Goal: Task Accomplishment & Management: Use online tool/utility

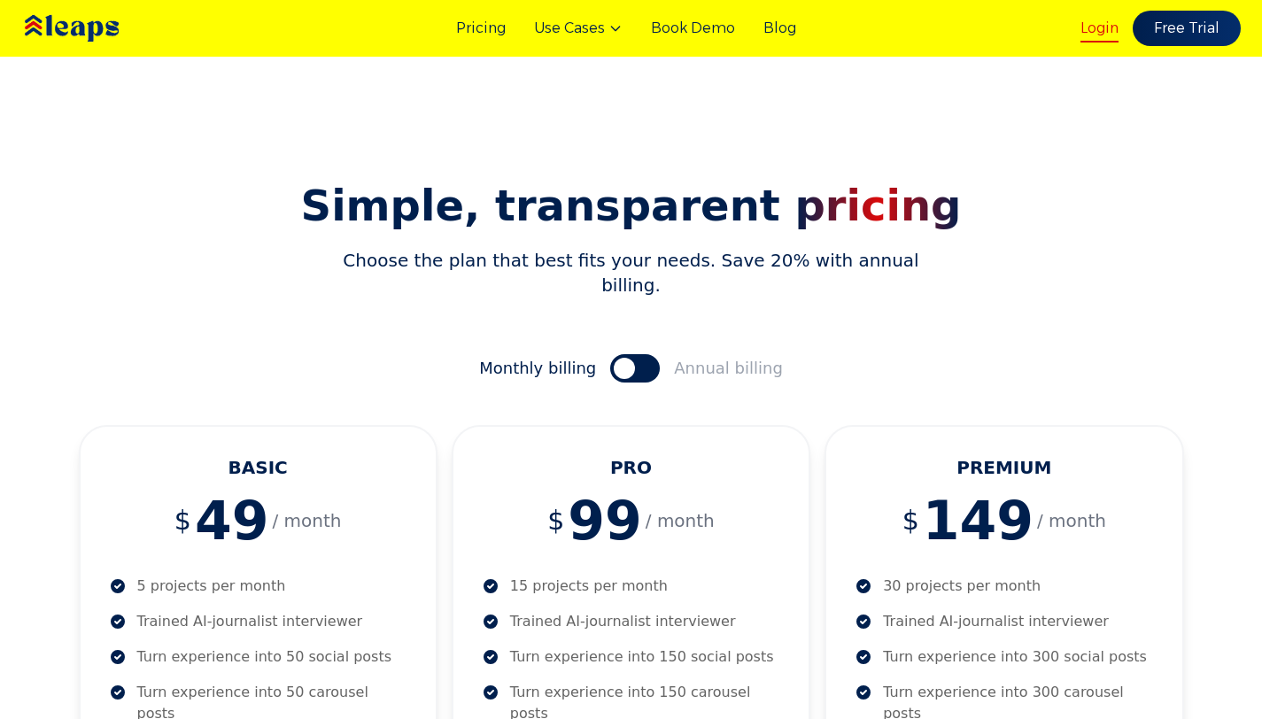
click at [1086, 19] on link "Login" at bounding box center [1099, 28] width 38 height 21
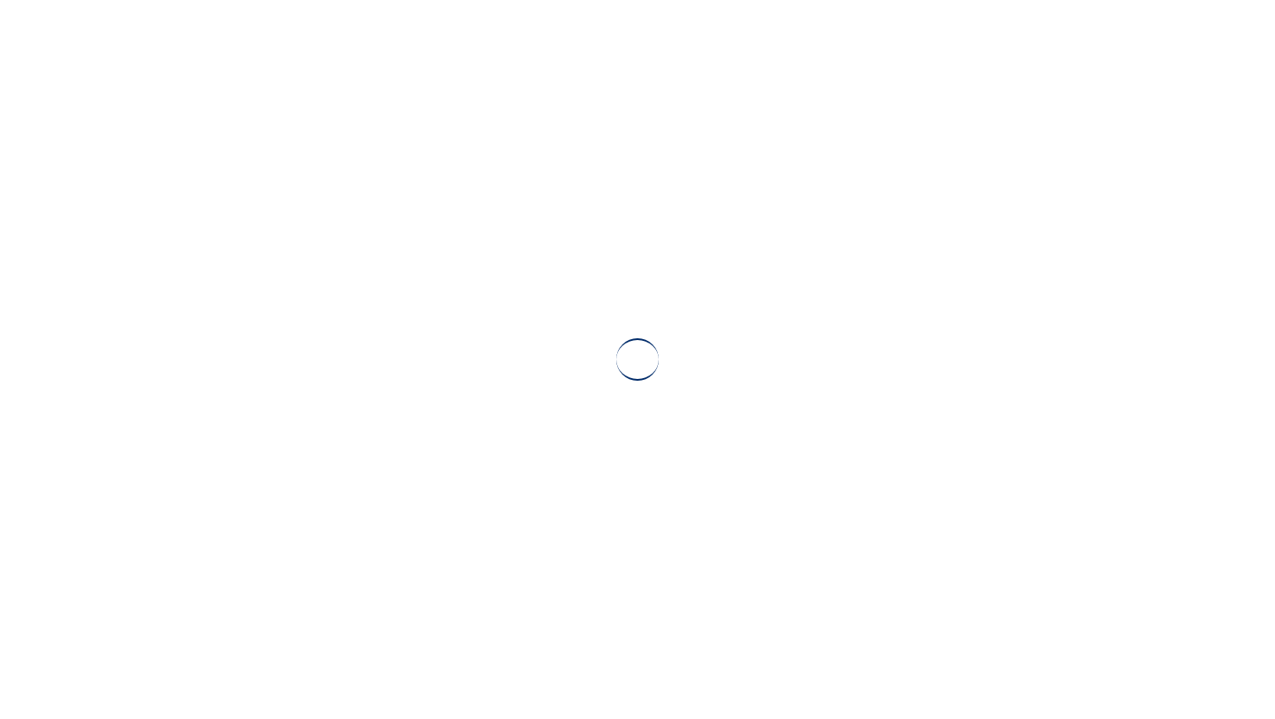
click at [730, 517] on div at bounding box center [637, 359] width 1275 height 719
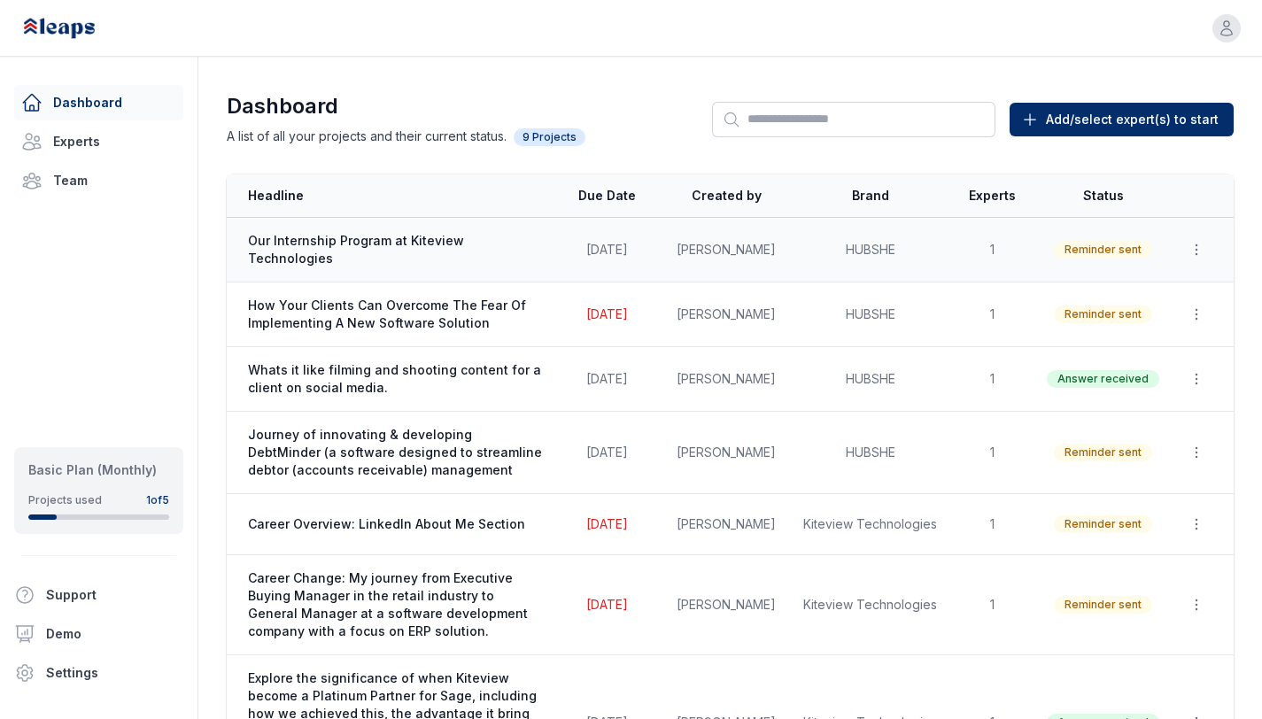
click at [512, 251] on span "Our Internship Program at Kiteview Technologies" at bounding box center [395, 249] width 295 height 35
click at [514, 251] on span "Our Internship Program at Kiteview Technologies" at bounding box center [395, 249] width 295 height 35
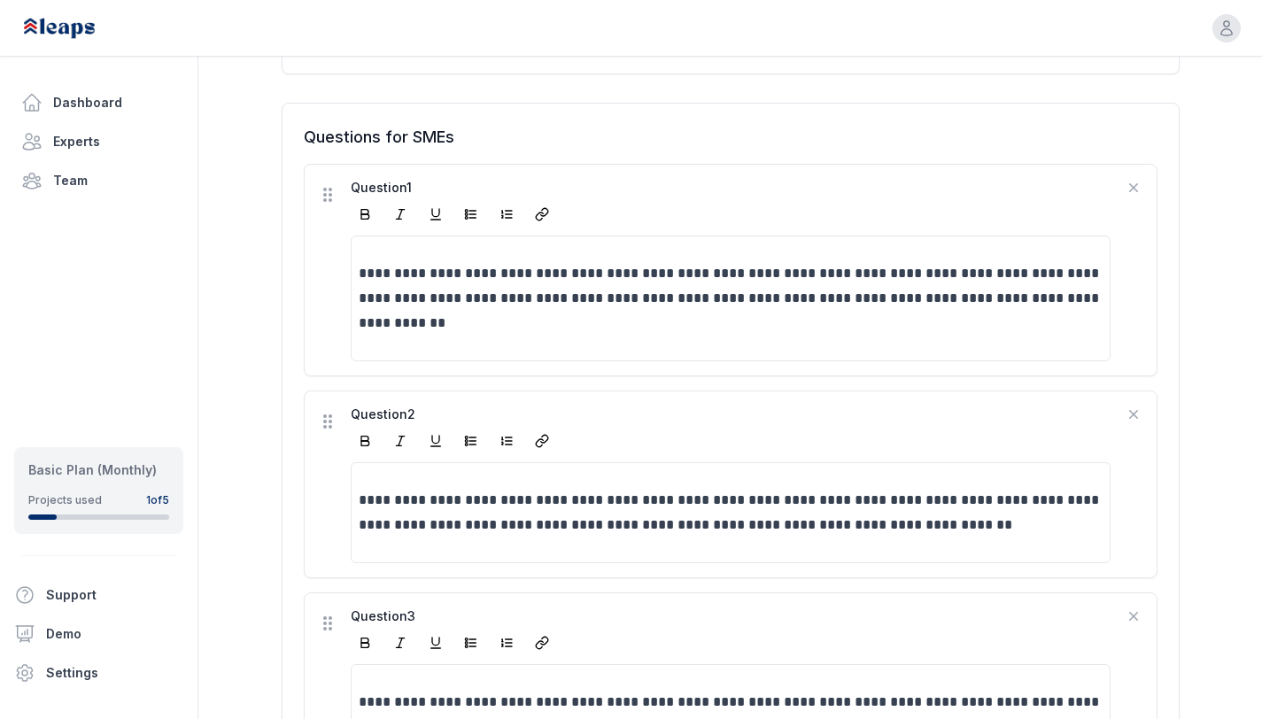
scroll to position [116, 0]
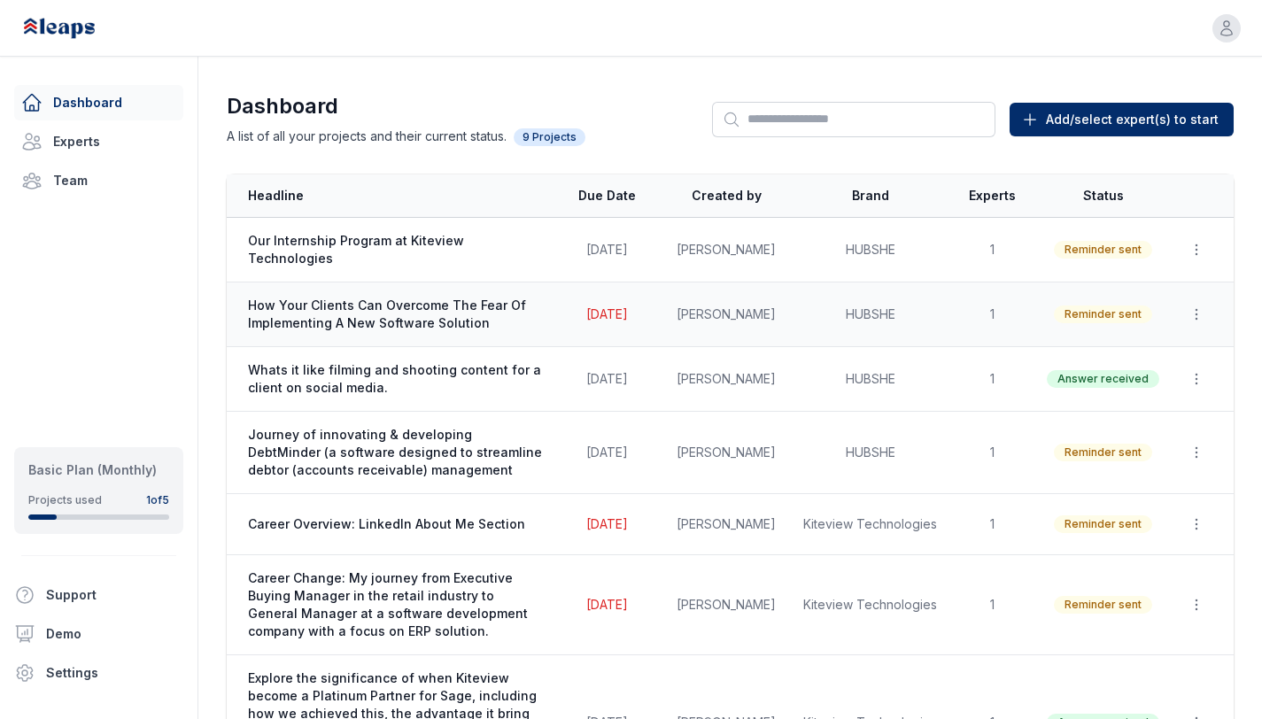
click at [385, 314] on span "How Your Clients Can Overcome The Fear Of Implementing A New Software Solution" at bounding box center [395, 314] width 295 height 35
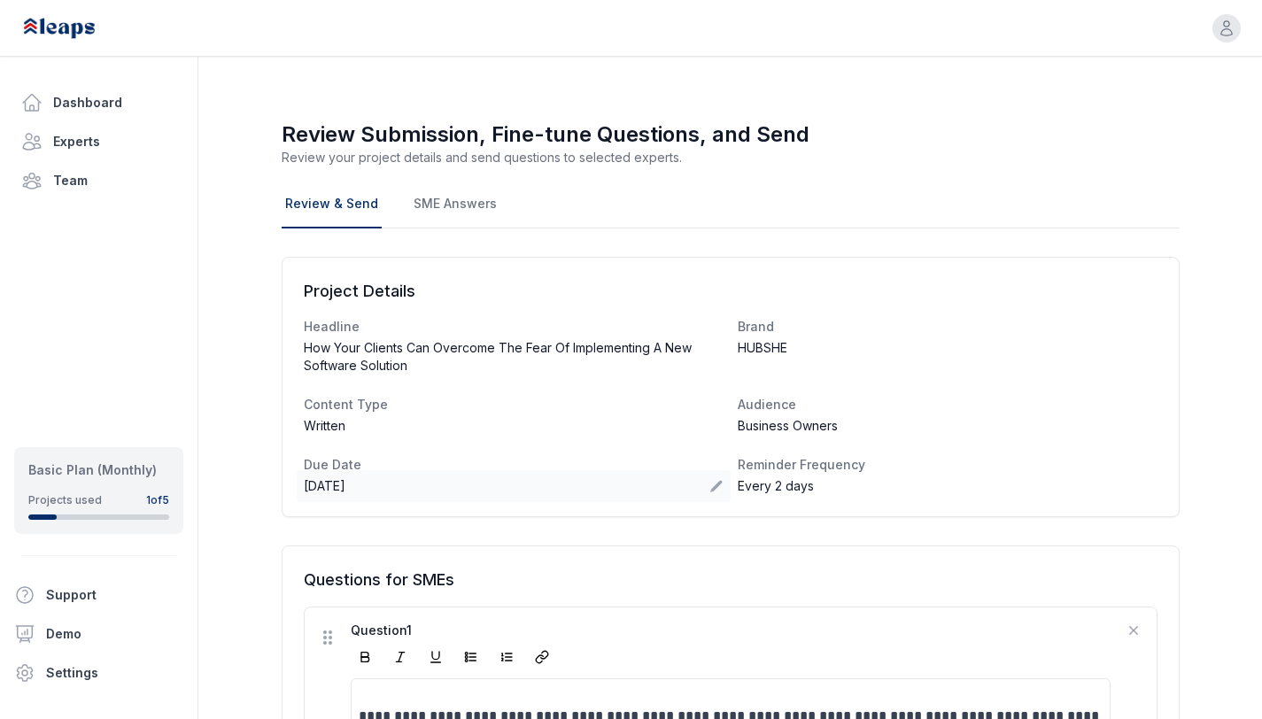
click at [716, 490] on icon at bounding box center [716, 486] width 14 height 14
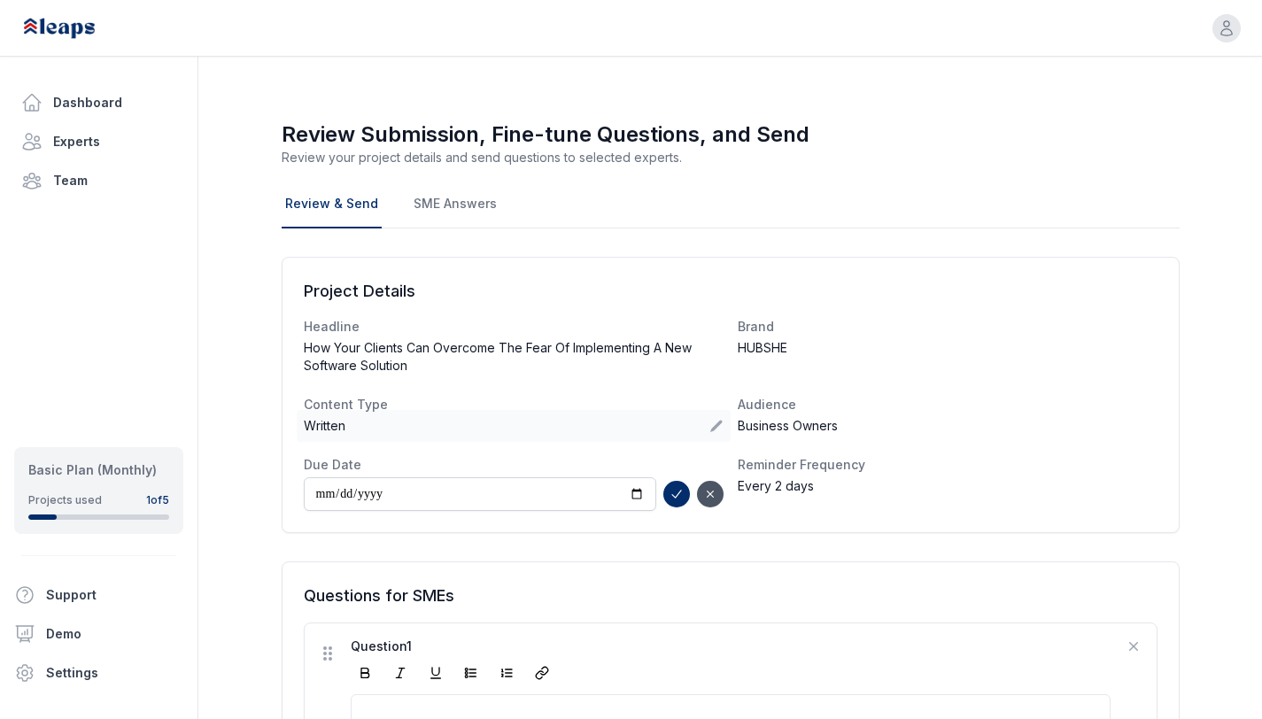
type input "**********"
click at [674, 493] on icon "submit" at bounding box center [676, 494] width 14 height 14
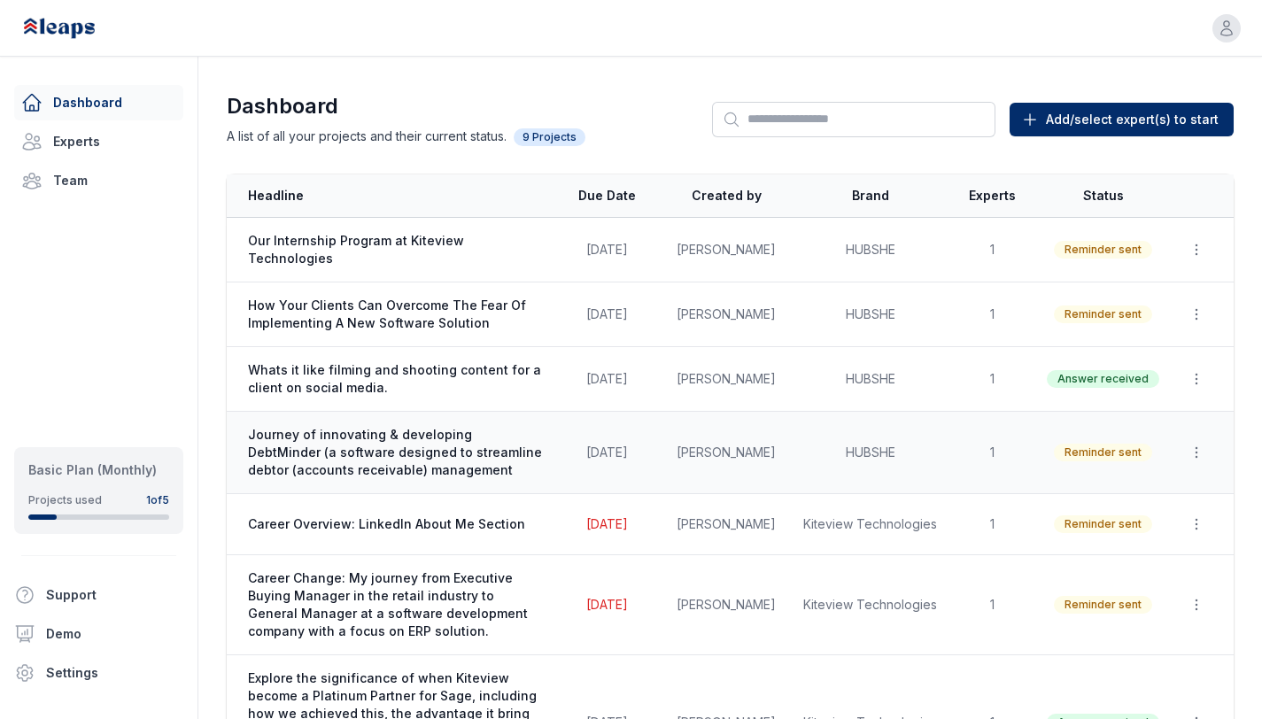
click at [491, 444] on span "Journey of innovating & developing DebtMinder (a software designed to streamlin…" at bounding box center [395, 452] width 295 height 53
